Goal: Check status: Check status

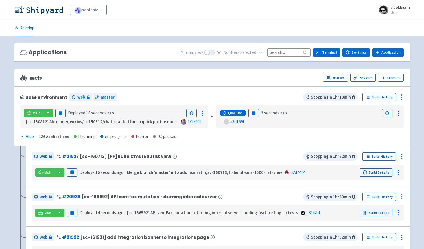
click at [257, 53] on span "selected" at bounding box center [249, 53] width 16 height 6
click at [212, 53] on span at bounding box center [209, 53] width 10 height 6
click at [208, 53] on input "checkbox" at bounding box center [206, 52] width 4 height 4
checkbox input "true"
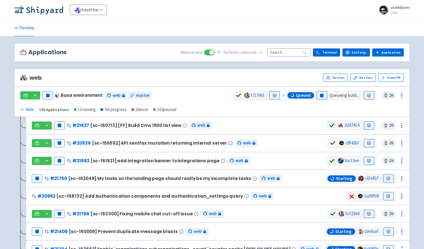
click at [301, 53] on input at bounding box center [289, 52] width 43 height 8
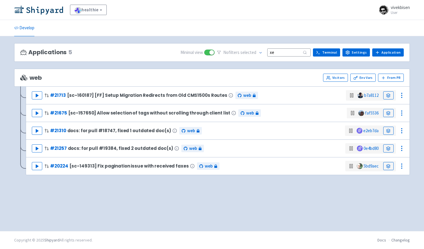
type input "x"
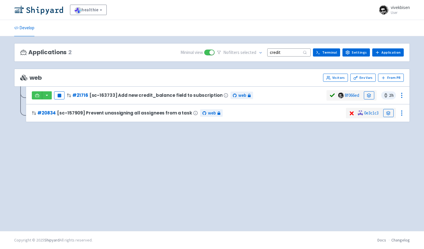
type input "credit"
click at [291, 94] on div "Pause # 21716 [sc-163733] Add new credit_balance field to subscription web" at bounding box center [179, 95] width 295 height 10
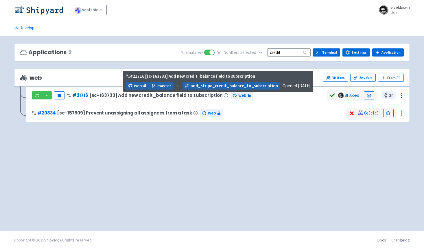
click at [175, 97] on span "[sc-163733] Add new credit_balance field to subscription" at bounding box center [155, 95] width 133 height 5
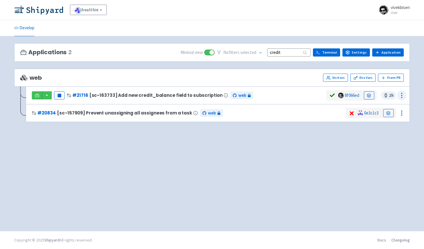
click at [399, 93] on icon at bounding box center [402, 95] width 7 height 7
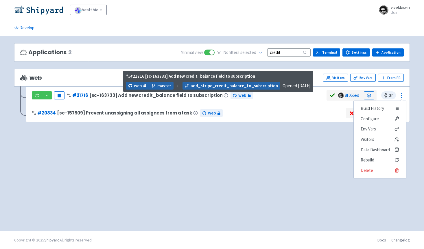
click at [145, 96] on span "[sc-163733] Add new credit_balance field to subscription" at bounding box center [155, 95] width 133 height 5
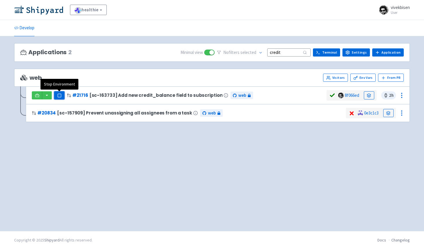
click at [59, 94] on rect "button" at bounding box center [59, 95] width 3 height 3
click at [45, 98] on button "button" at bounding box center [47, 95] width 10 height 8
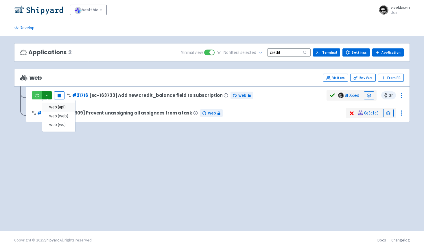
click at [52, 107] on link "web (api)" at bounding box center [58, 107] width 33 height 9
click at [127, 91] on div "web (api) web (web) web (ws) Pause # 21716 [sc-163733] Add new credit_balance f…" at bounding box center [179, 95] width 295 height 10
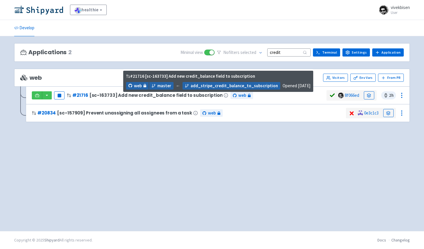
click at [123, 96] on span "[sc-163733] Add new credit_balance field to subscription" at bounding box center [155, 95] width 133 height 5
click at [185, 96] on span "[sc-163733] Add new credit_balance field to subscription" at bounding box center [155, 95] width 133 height 5
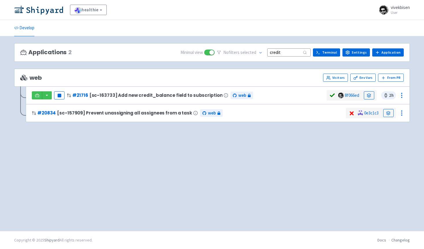
click at [283, 93] on div "web (api) web (web) web (ws) Pause # 21716 [sc-163733] Add new credit_balance f…" at bounding box center [179, 95] width 295 height 10
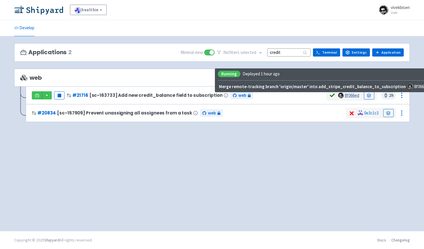
click at [357, 95] on link "8f066ed" at bounding box center [352, 95] width 14 height 6
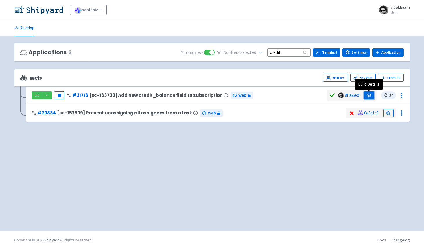
click at [366, 95] on link at bounding box center [369, 95] width 10 height 8
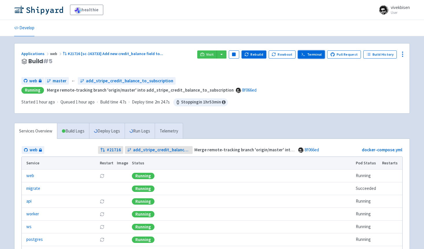
click at [306, 52] on icon at bounding box center [303, 54] width 4 height 4
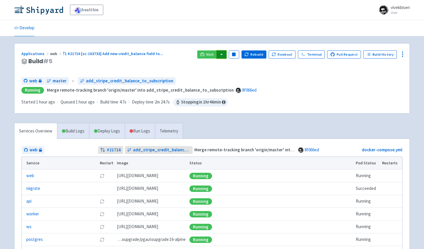
click at [226, 52] on button "button" at bounding box center [222, 54] width 10 height 8
click at [228, 67] on link "web (api)" at bounding box center [233, 66] width 33 height 9
